Goal: Task Accomplishment & Management: Manage account settings

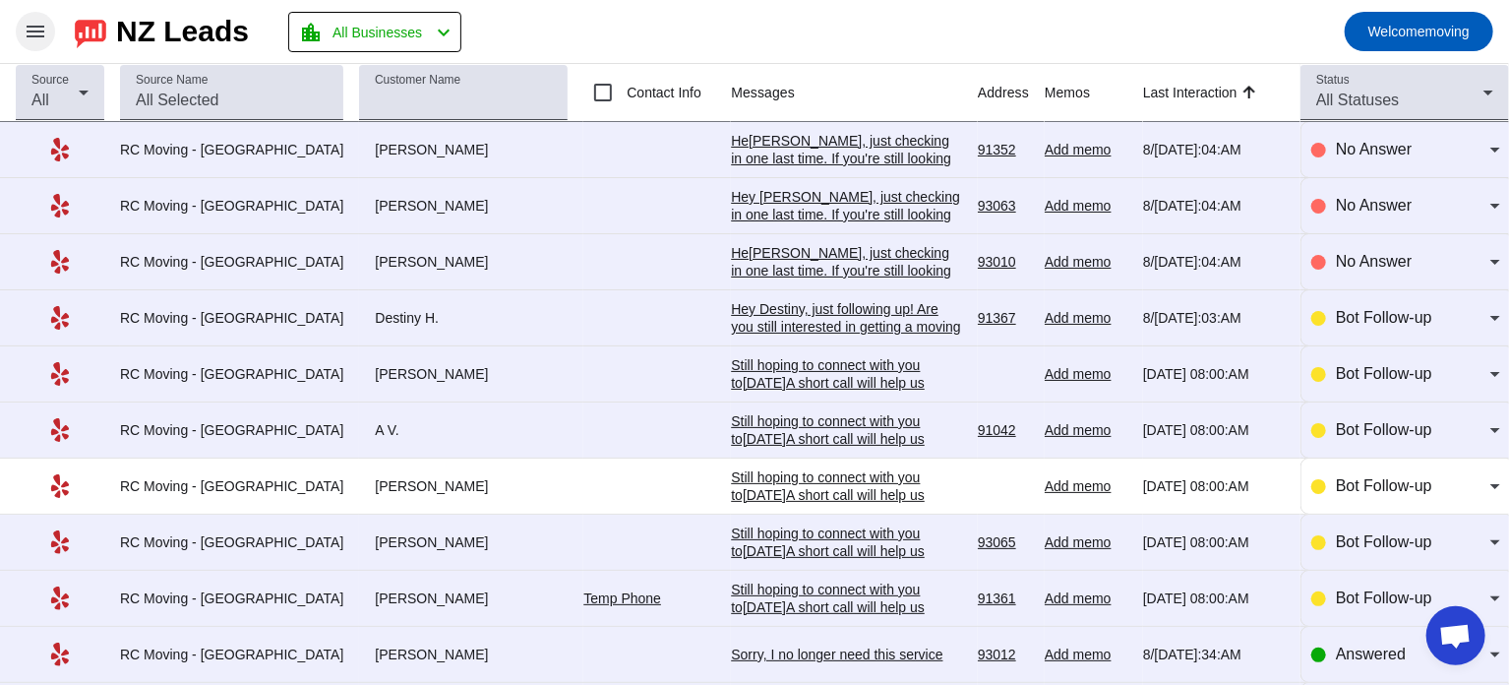
scroll to position [1849, 0]
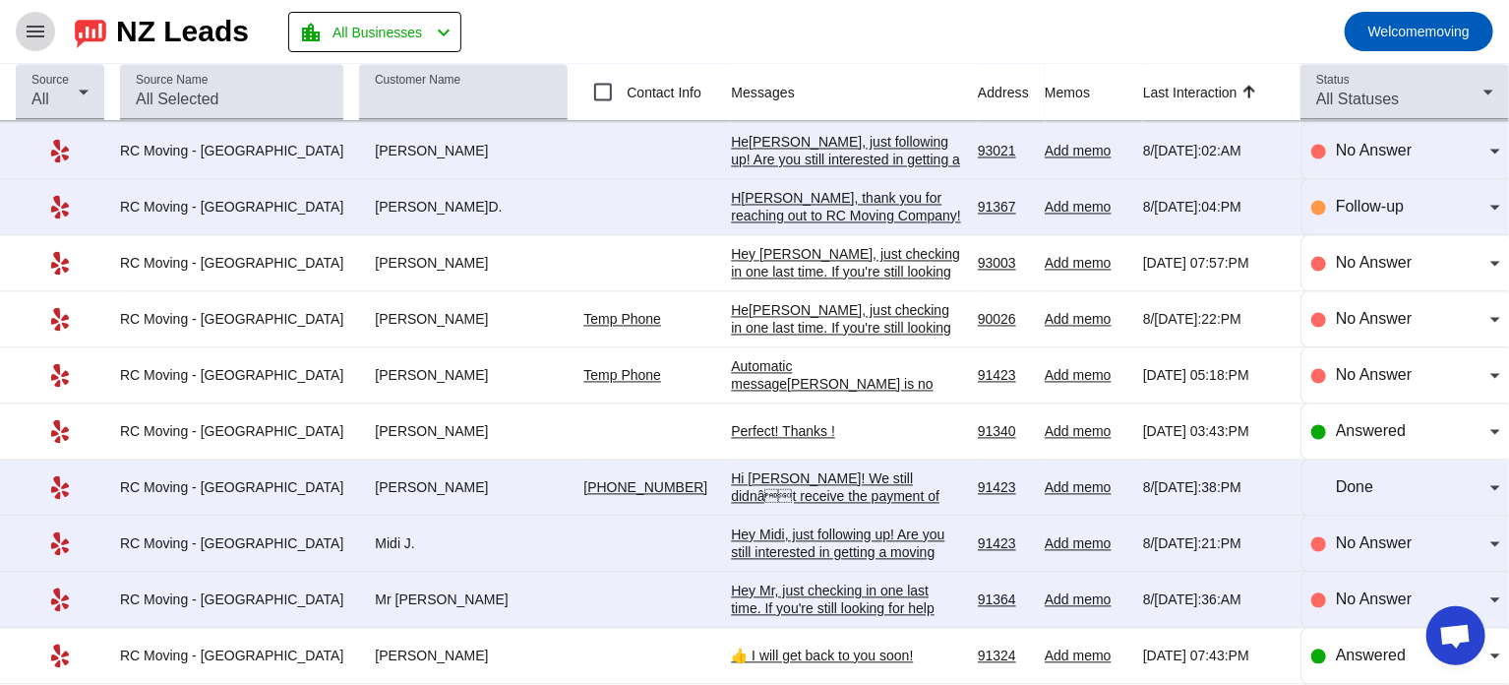
click at [37, 30] on mat-icon "menu" at bounding box center [36, 32] width 24 height 24
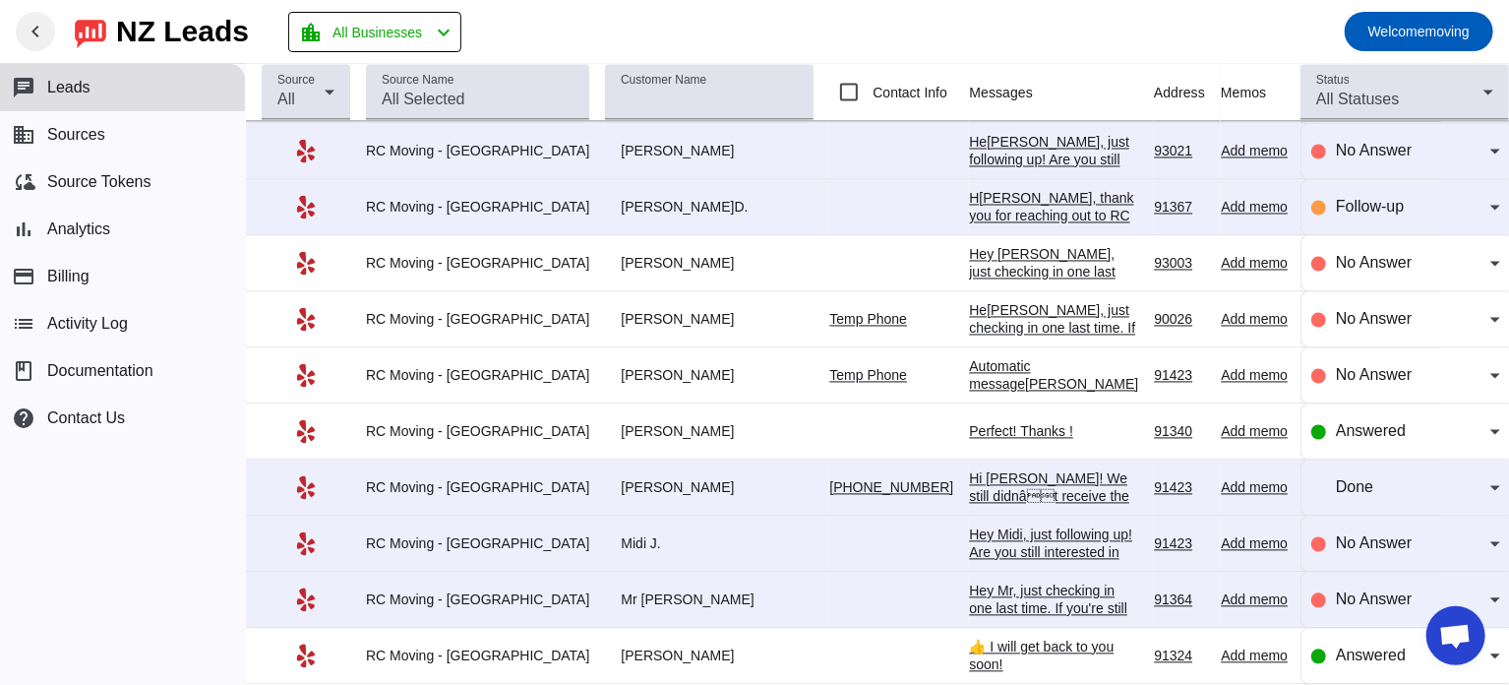
click at [733, 40] on mat-toolbar-row "chevron_left NZ Leads location_city All Businesses chevron_left Welcome moving" at bounding box center [754, 31] width 1509 height 63
click at [810, 28] on mat-toolbar-row "chevron_left NZ Leads location_city All Businesses chevron_left Welcome moving" at bounding box center [754, 31] width 1509 height 63
click at [39, 30] on mat-icon "chevron_left" at bounding box center [36, 32] width 24 height 24
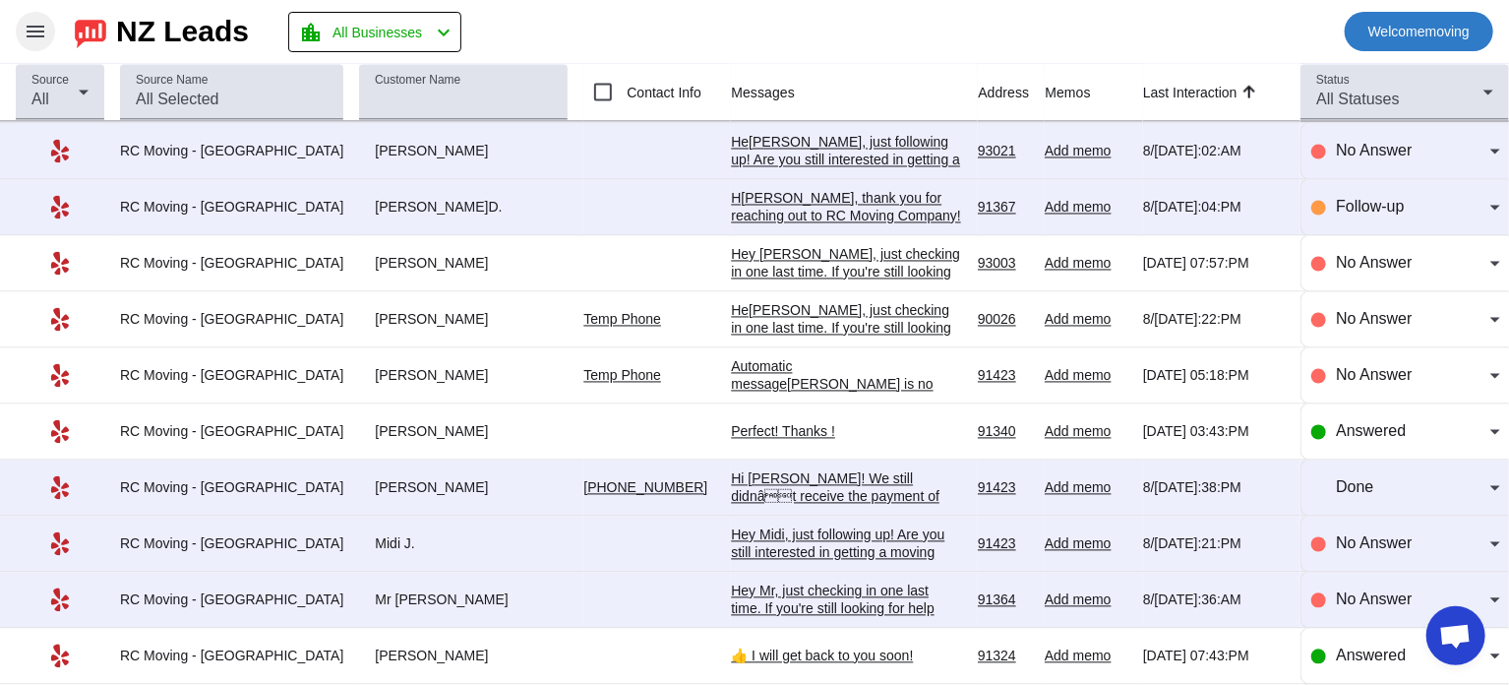
click at [1429, 35] on span "Welcome moving" at bounding box center [1419, 32] width 101 height 28
click at [1243, 29] on div at bounding box center [754, 342] width 1509 height 685
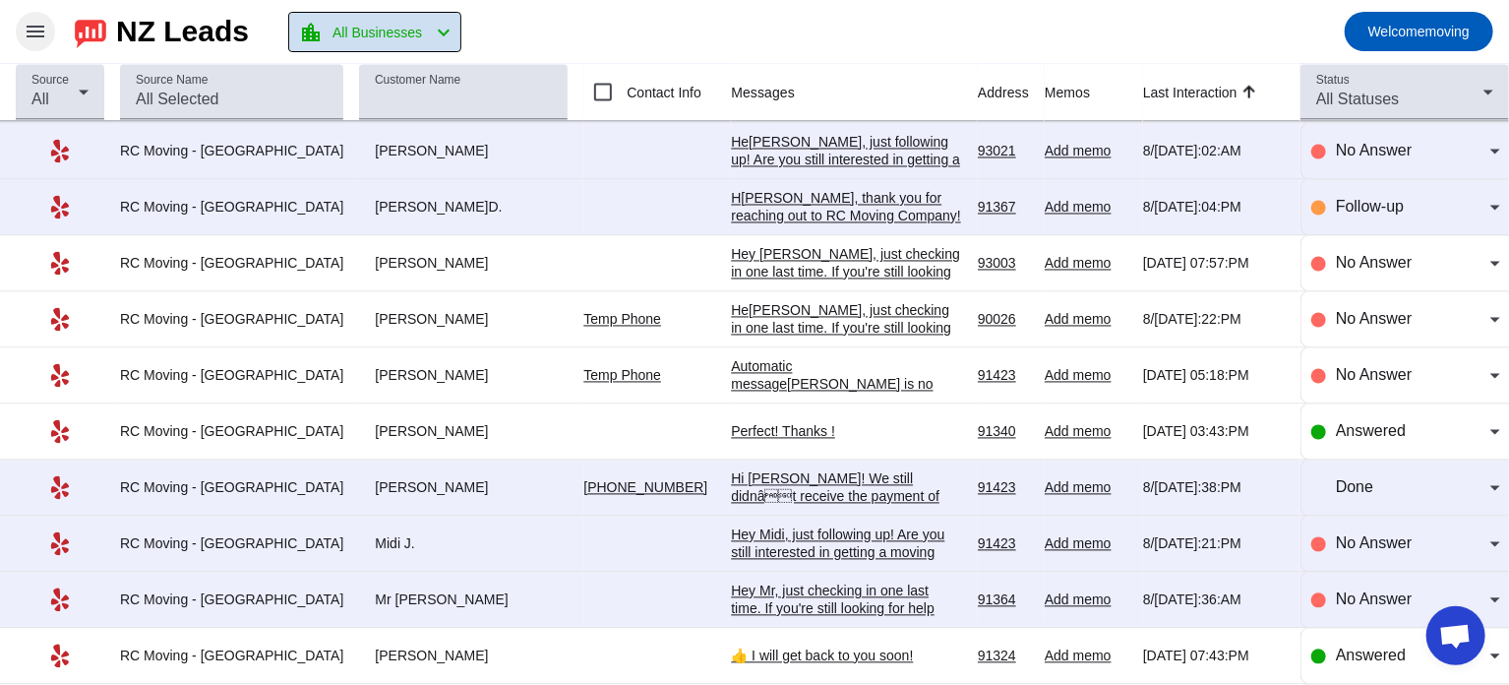
click at [447, 45] on span at bounding box center [374, 32] width 171 height 38
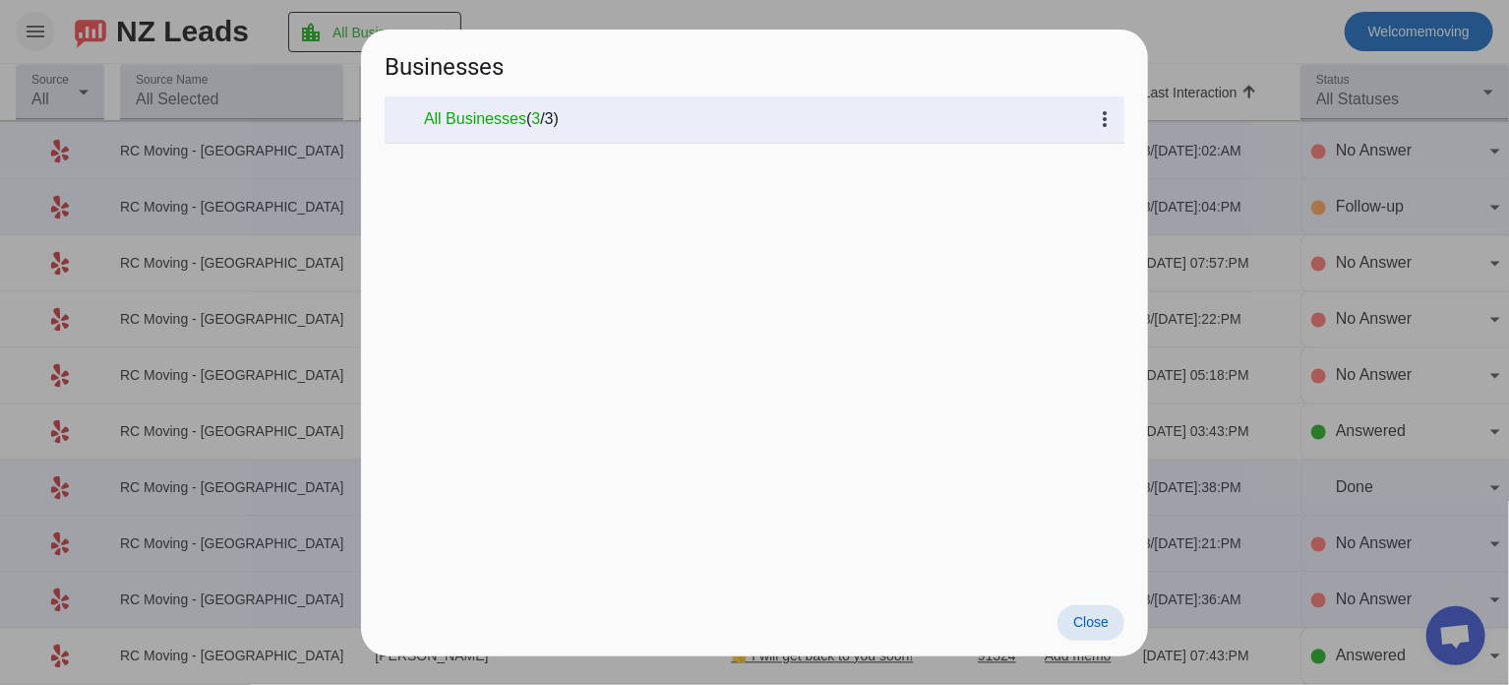
click at [1168, 28] on div at bounding box center [754, 342] width 1509 height 685
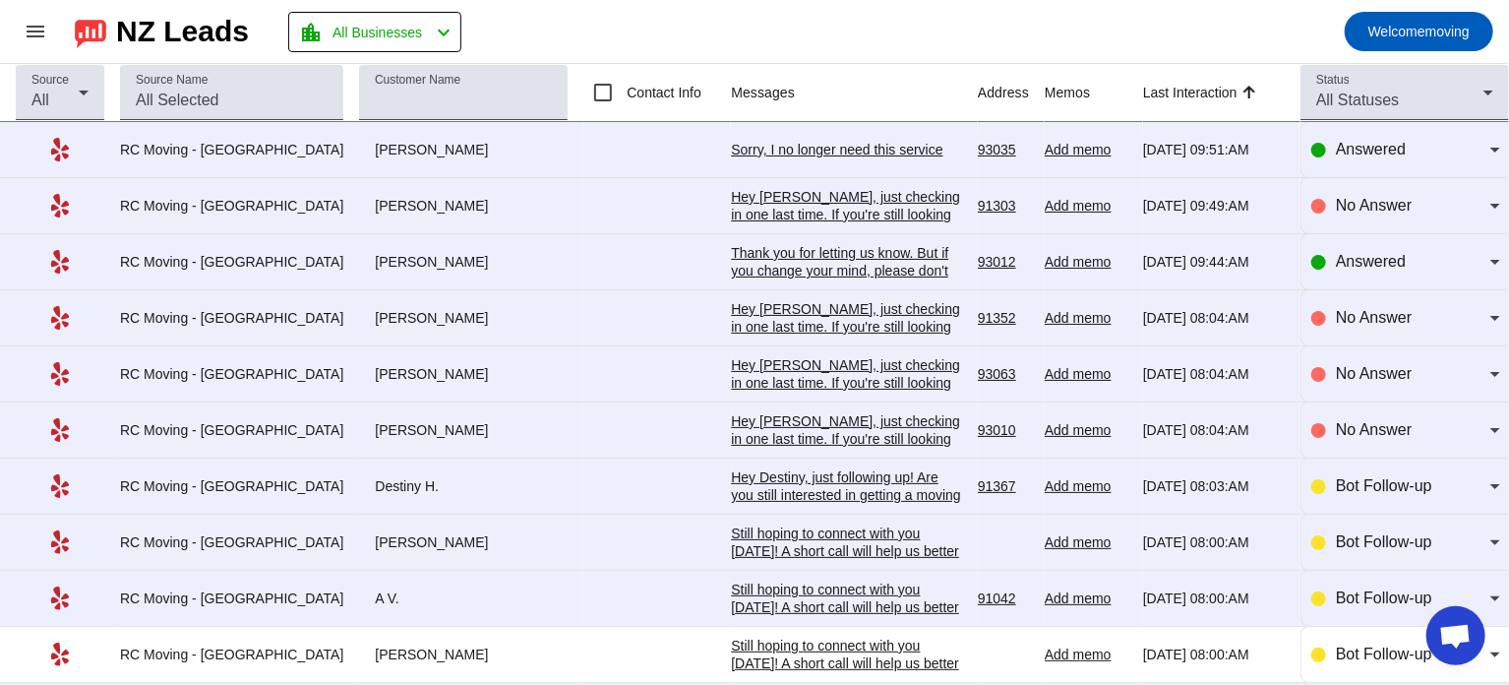
click at [741, 152] on div "Sorry, I no longer need this service" at bounding box center [846, 150] width 231 height 18
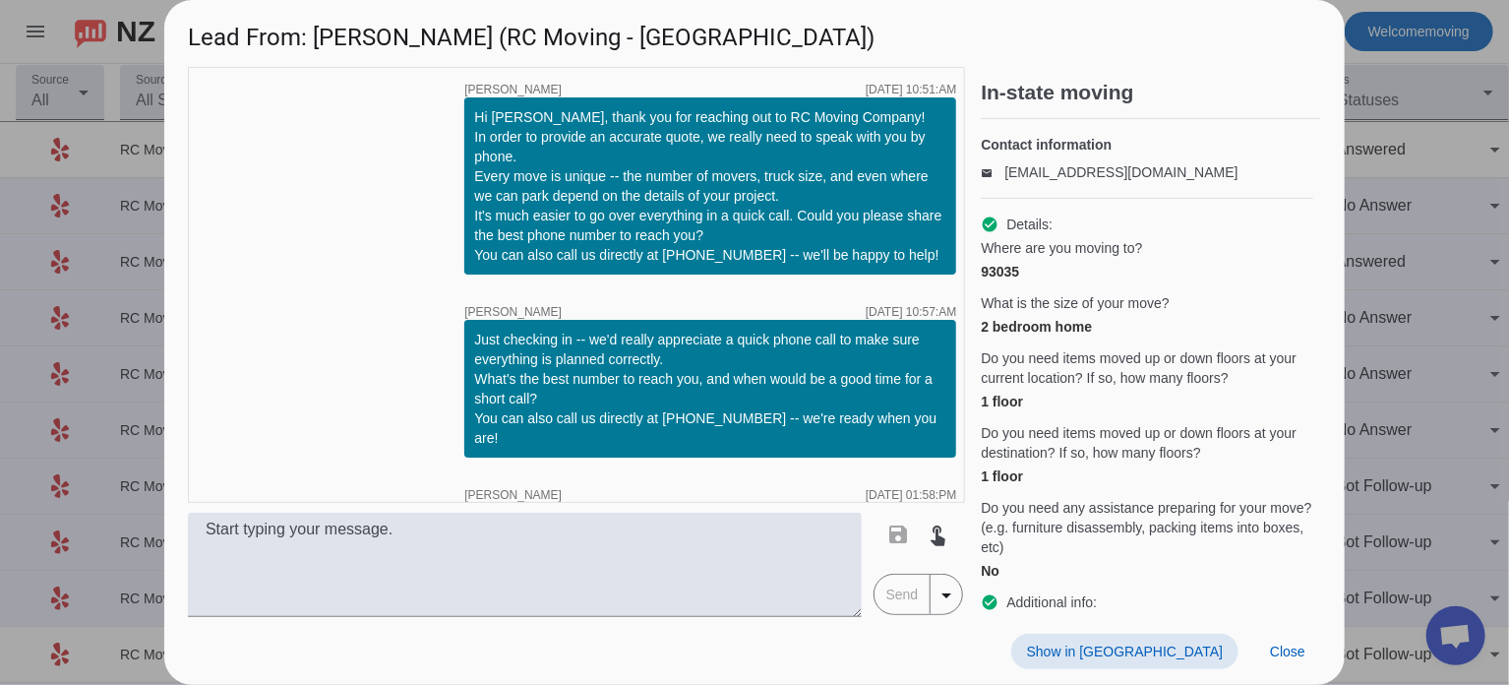
scroll to position [199, 0]
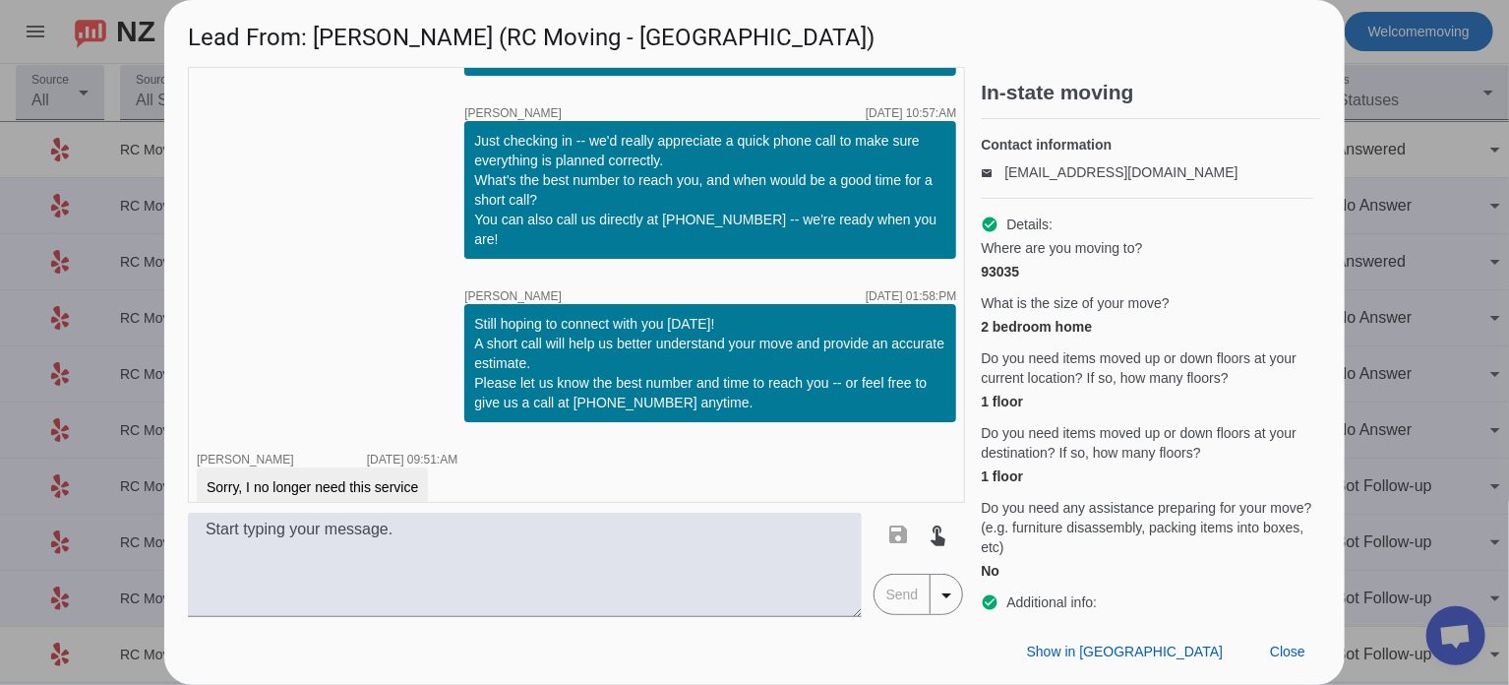
click at [1380, 196] on div at bounding box center [754, 342] width 1509 height 685
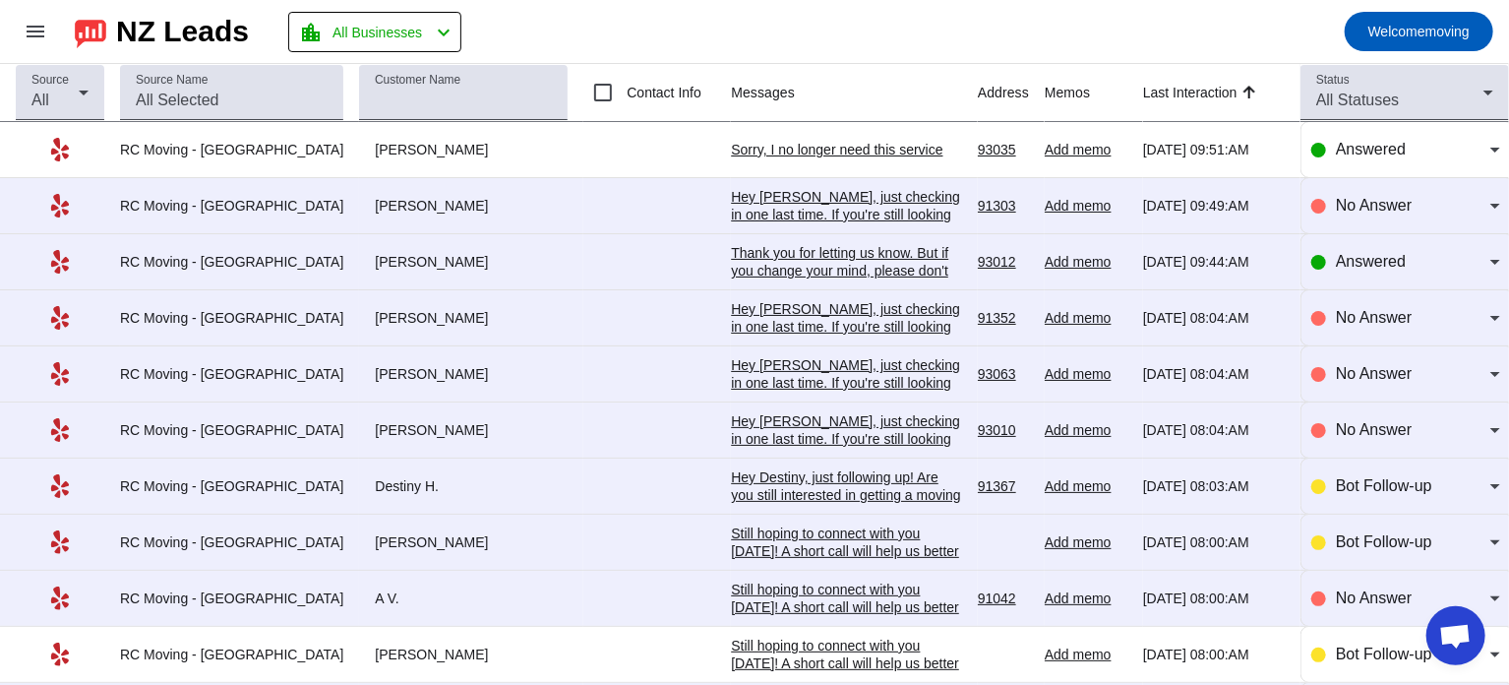
click at [828, 10] on mat-toolbar-row "menu NZ Leads location_city All Businesses chevron_left Welcome moving" at bounding box center [754, 31] width 1509 height 63
click at [782, 44] on mat-toolbar-row "menu NZ Leads location_city All Businesses chevron_left Welcome moving" at bounding box center [754, 31] width 1509 height 63
